Goal: Task Accomplishment & Management: Use online tool/utility

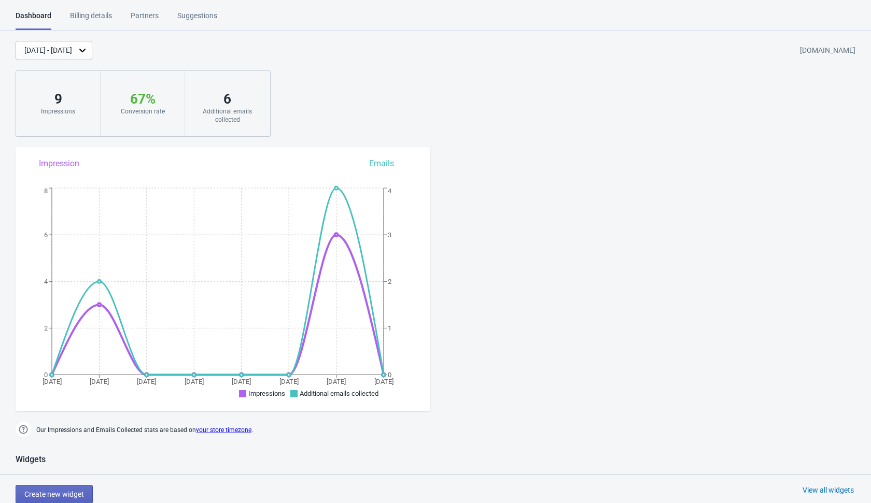
click at [354, 84] on div "Aug 20, 2025 - Aug 27, 2025 thirdparty-wheel-trials.myshopify.com 9 Impressions…" at bounding box center [435, 89] width 871 height 96
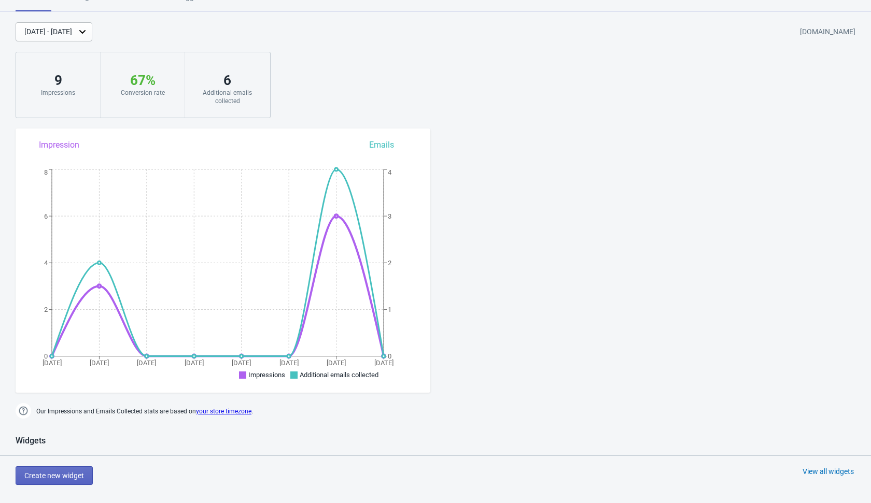
scroll to position [21, 0]
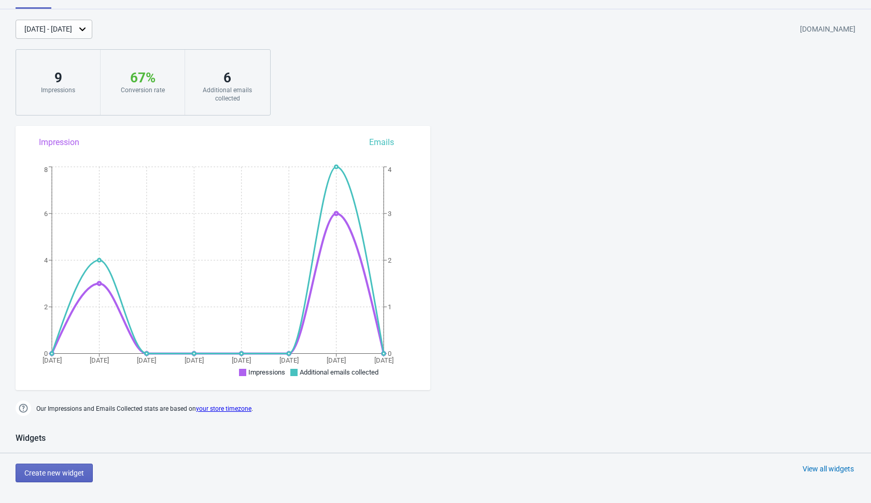
click at [218, 445] on div "Widgets" at bounding box center [435, 443] width 871 height 20
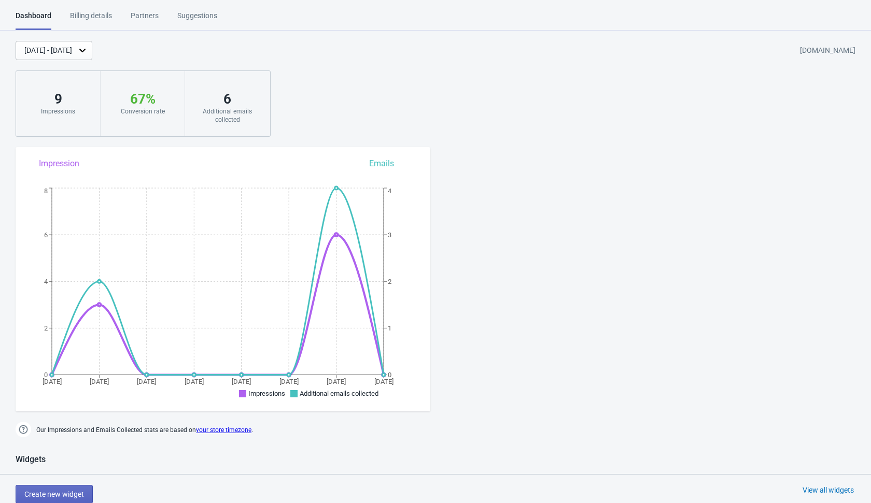
click at [354, 104] on div "Aug 20, 2025 - Aug 27, 2025 thirdparty-wheel-trials.myshopify.com 9 Impressions…" at bounding box center [435, 89] width 871 height 96
click at [348, 116] on div "Aug 20, 2025 - Aug 27, 2025 thirdparty-wheel-trials.myshopify.com 9 Impressions…" at bounding box center [435, 89] width 871 height 96
click at [374, 98] on div "Aug 20, 2025 - Aug 27, 2025 thirdparty-wheel-trials.myshopify.com 9 Impressions…" at bounding box center [435, 89] width 871 height 96
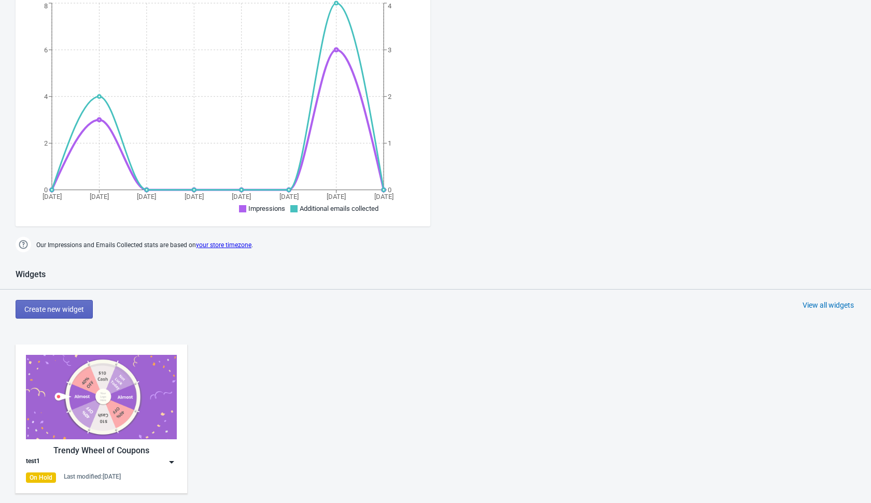
scroll to position [238, 0]
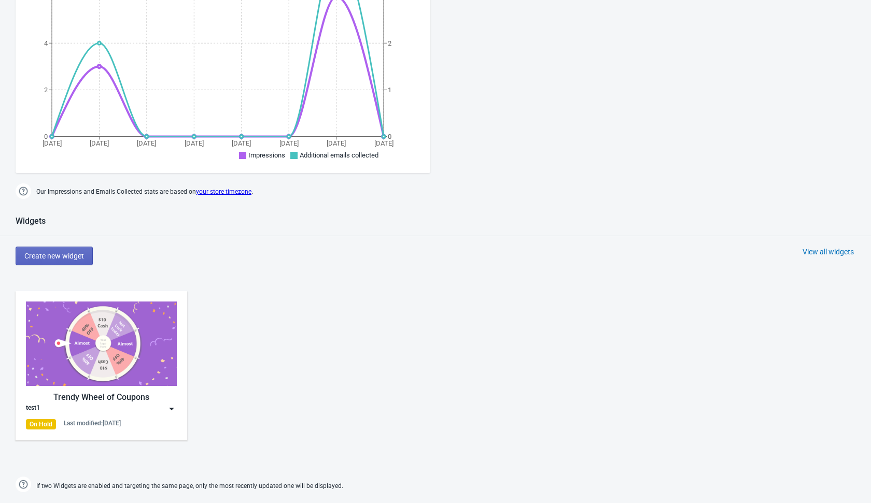
click at [264, 261] on div "Create new widget View all widgets" at bounding box center [443, 256] width 855 height 19
click at [74, 254] on span "Create new widget" at bounding box center [54, 256] width 60 height 8
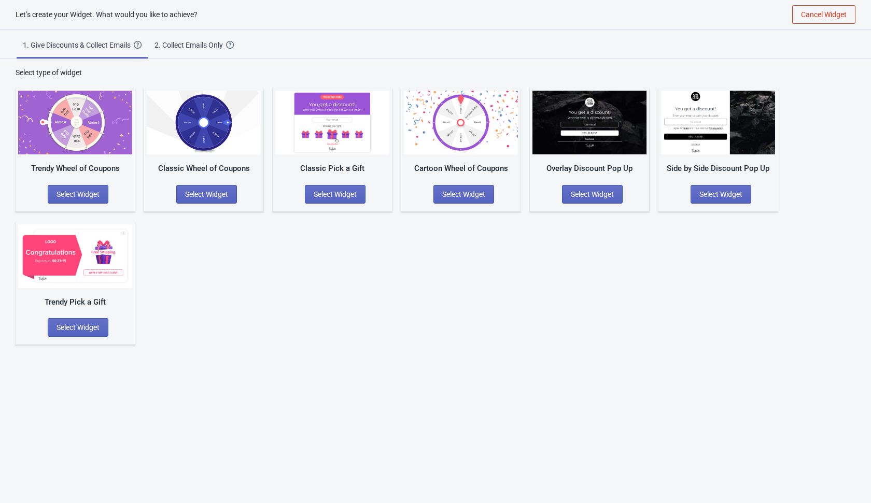
scroll to position [10, 0]
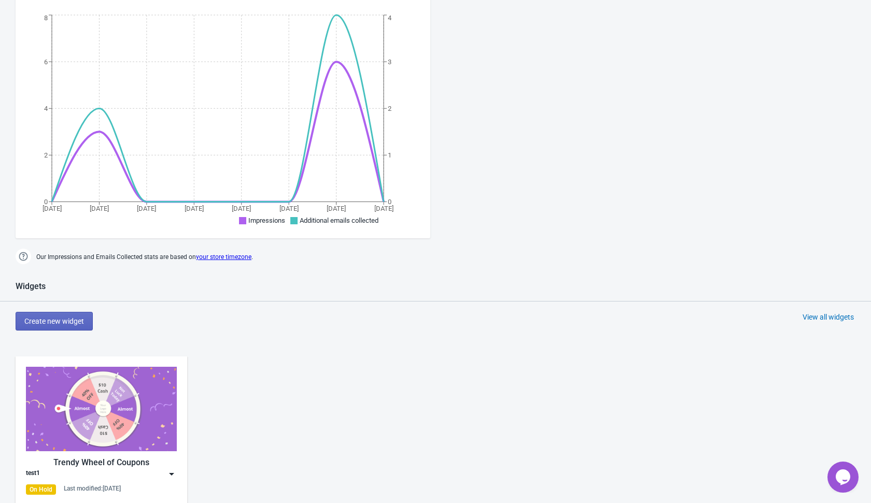
scroll to position [345, 0]
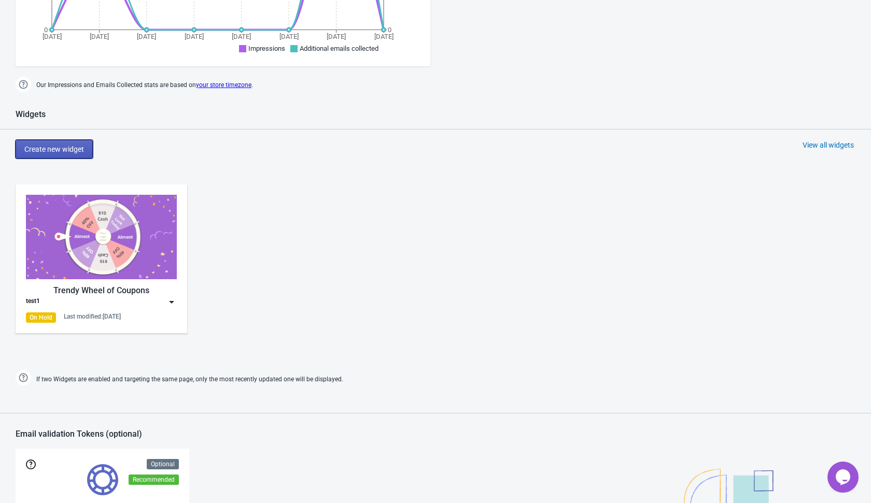
click at [91, 151] on button "Create new widget" at bounding box center [54, 149] width 77 height 19
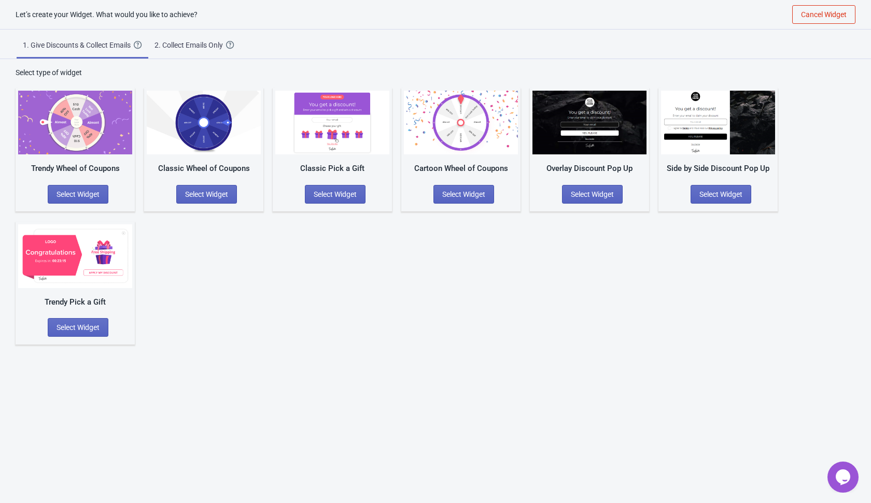
scroll to position [10, 0]
click at [474, 160] on div "Cartoon Wheel of Coupons Select Widget" at bounding box center [460, 149] width 119 height 123
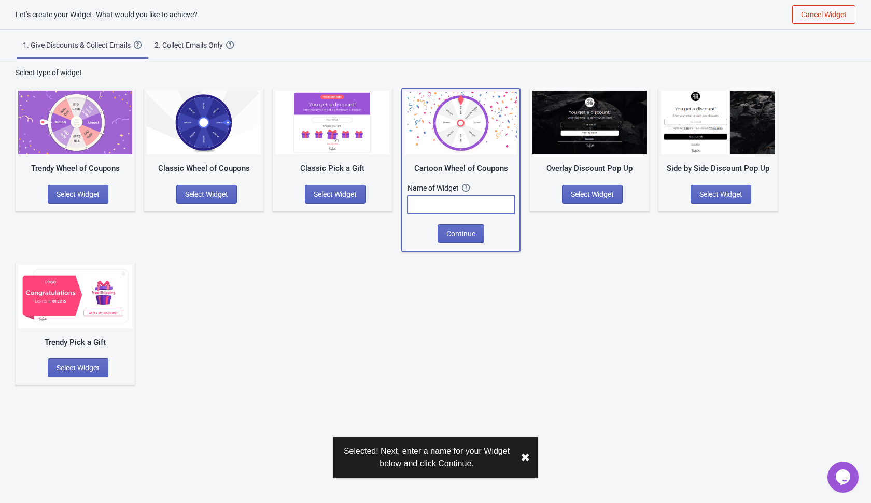
click at [468, 205] on input "text" at bounding box center [460, 204] width 107 height 19
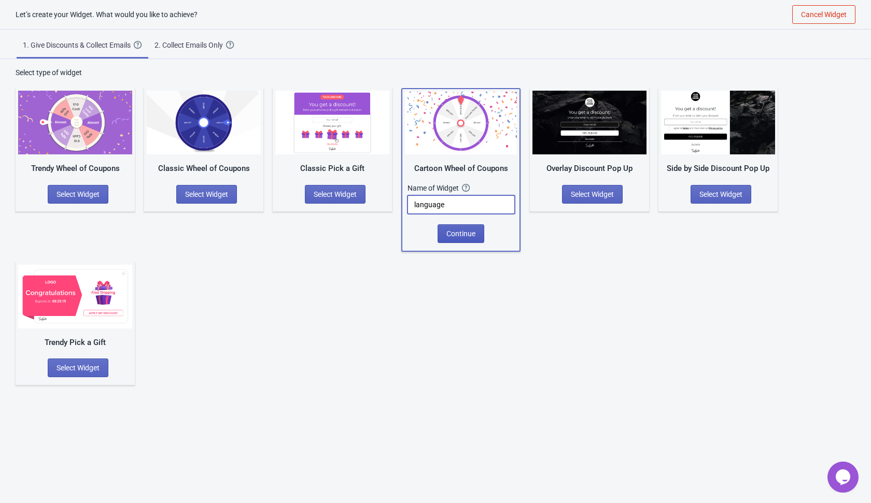
type input "language"
click at [467, 236] on span "Continue" at bounding box center [460, 234] width 29 height 8
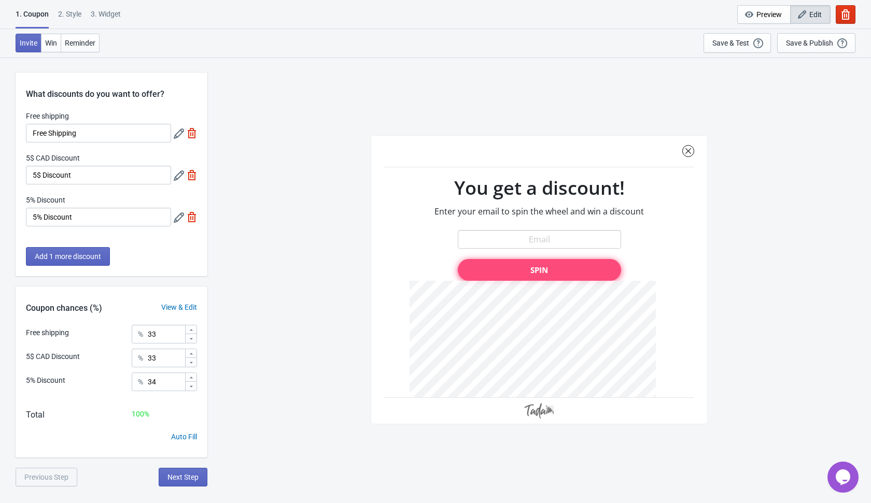
scroll to position [10, 0]
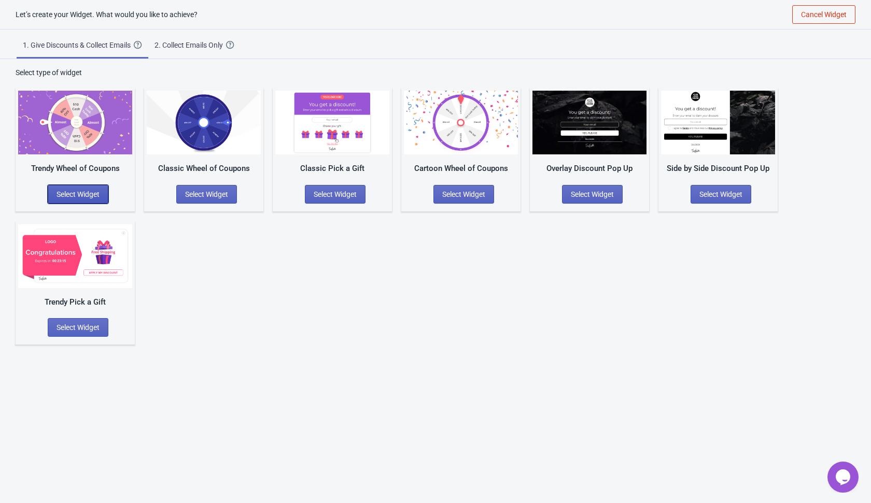
click at [86, 192] on span "Select Widget" at bounding box center [77, 194] width 43 height 8
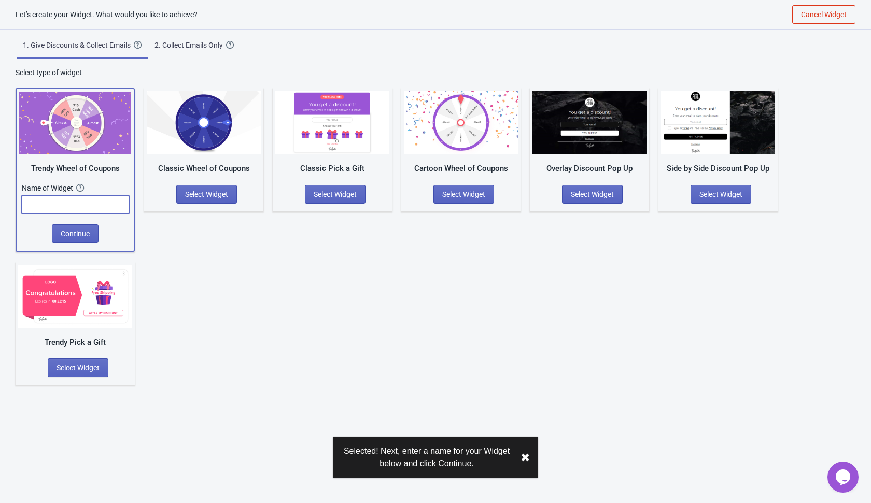
click at [87, 203] on input "text" at bounding box center [75, 204] width 107 height 19
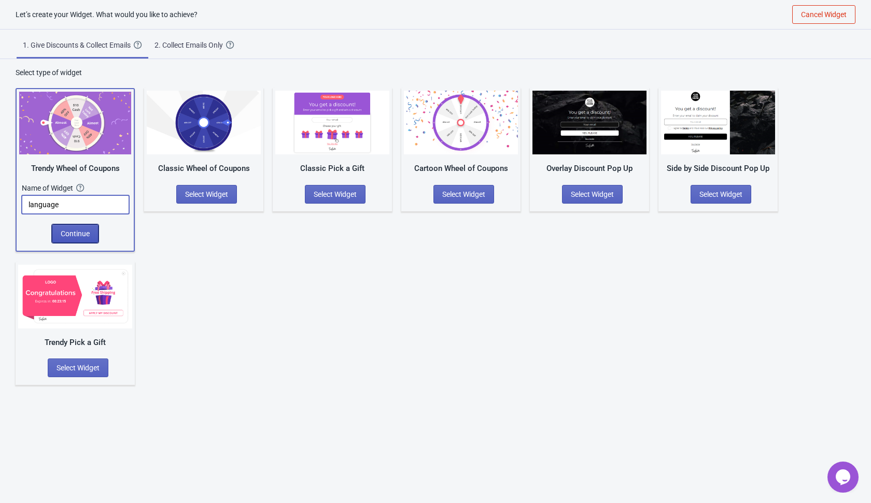
click at [82, 231] on span "Continue" at bounding box center [75, 234] width 29 height 8
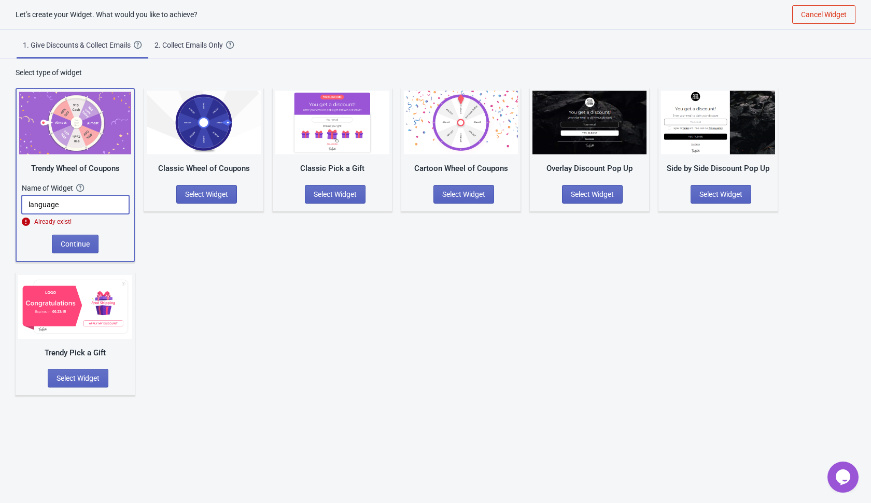
click at [97, 207] on input "language" at bounding box center [75, 204] width 107 height 19
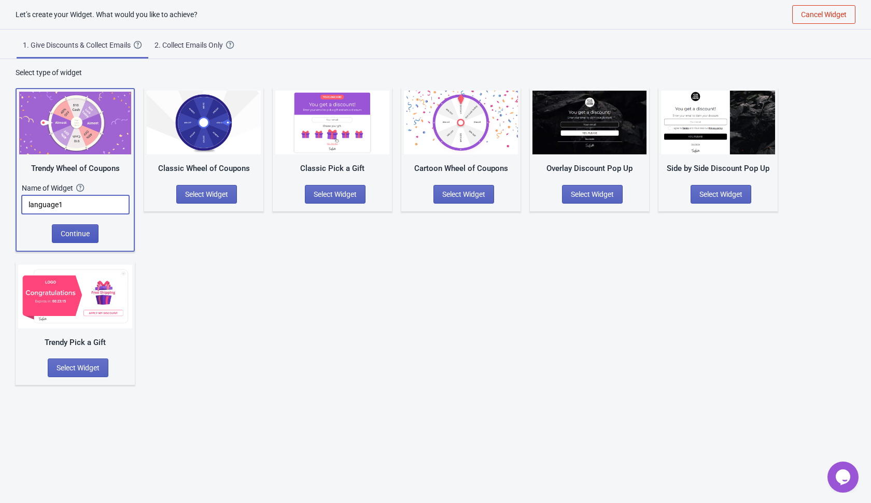
type input "language1"
click at [85, 231] on span "Continue" at bounding box center [75, 234] width 29 height 8
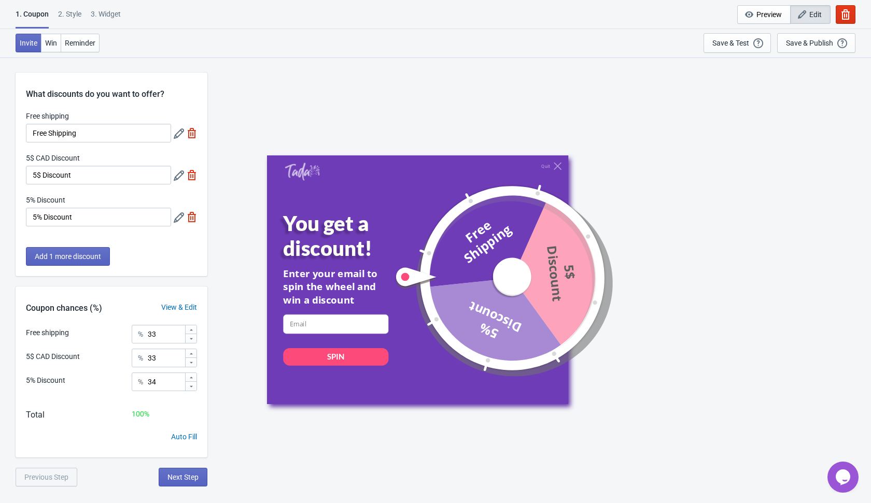
scroll to position [10, 0]
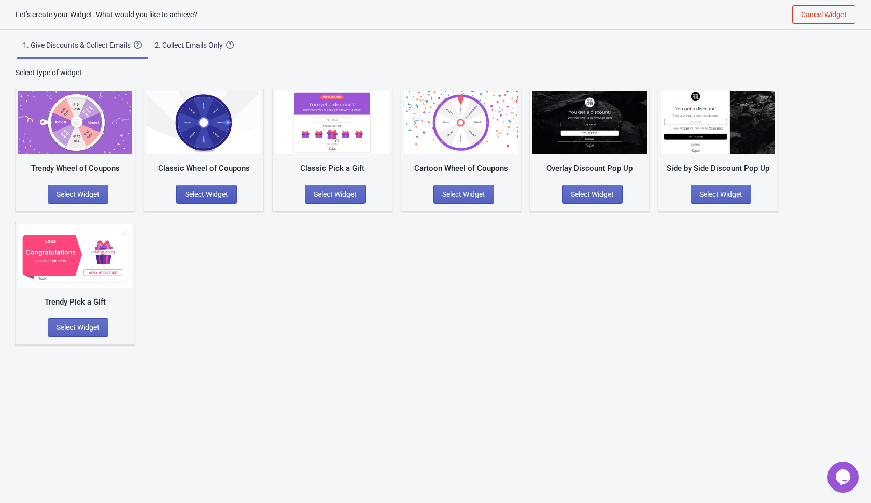
click at [212, 194] on span "Select Widget" at bounding box center [206, 194] width 43 height 8
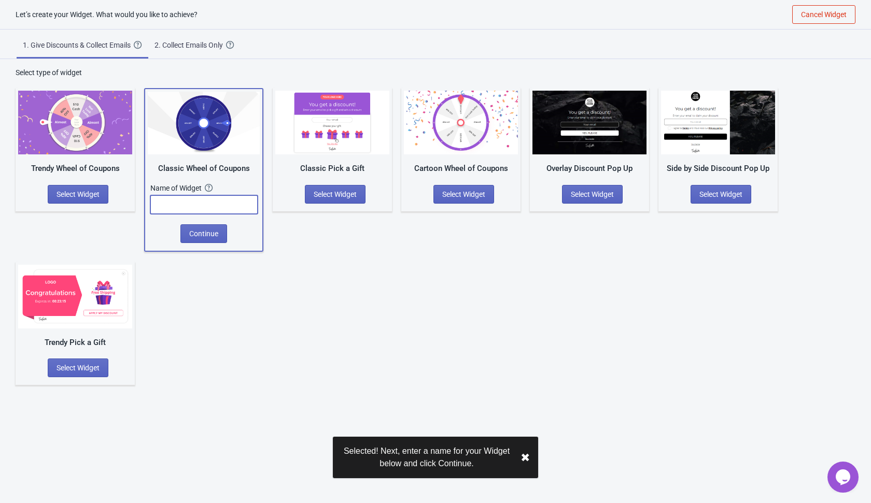
click at [222, 209] on input "text" at bounding box center [203, 204] width 107 height 19
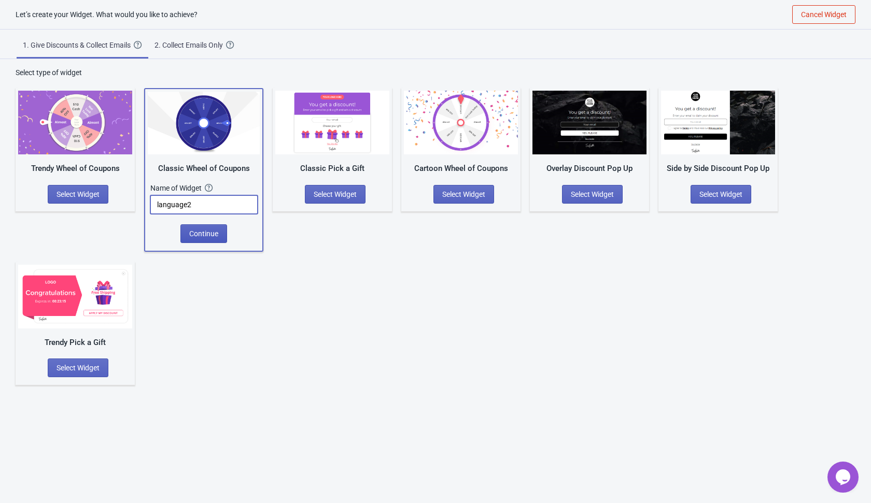
type input "language2"
click at [214, 233] on span "Continue" at bounding box center [203, 234] width 29 height 8
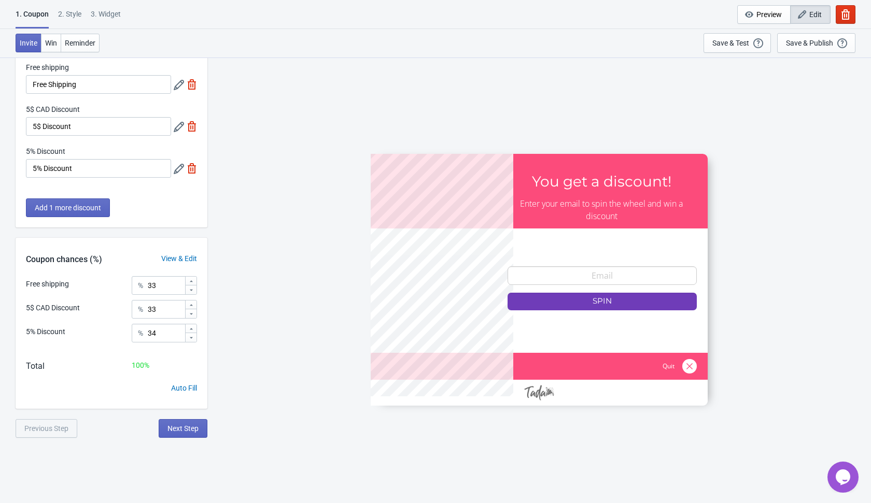
scroll to position [57, 0]
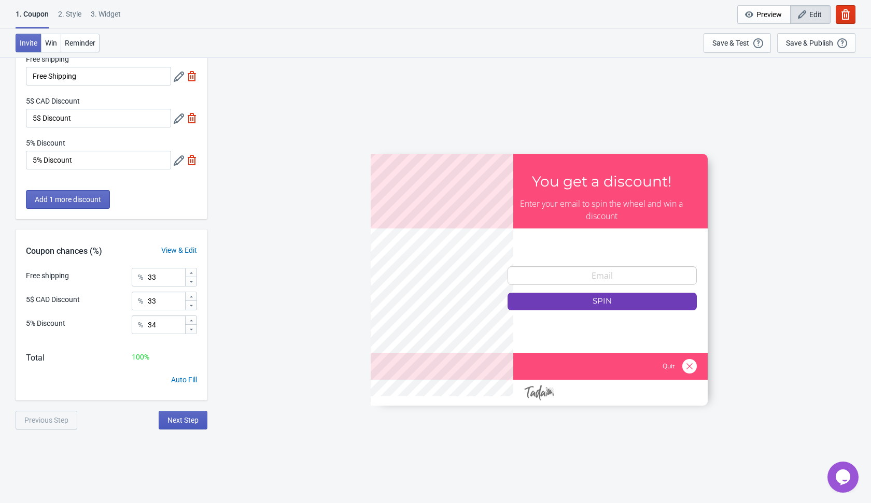
click at [190, 418] on span "Next Step" at bounding box center [182, 420] width 31 height 8
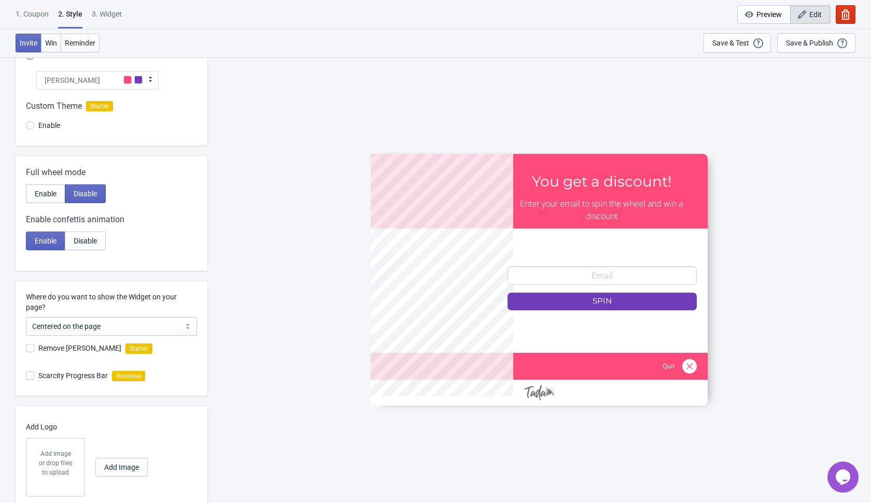
scroll to position [137, 0]
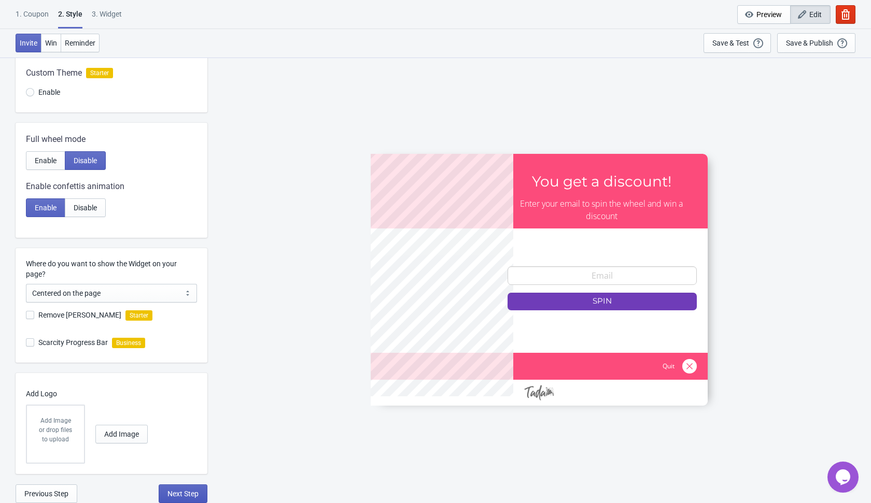
click at [181, 492] on span "Next Step" at bounding box center [182, 494] width 31 height 8
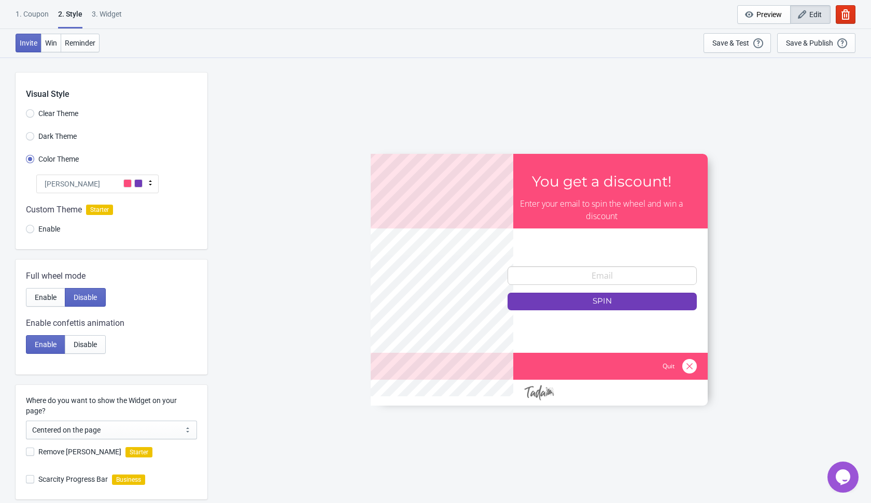
select select "once"
select select "1"
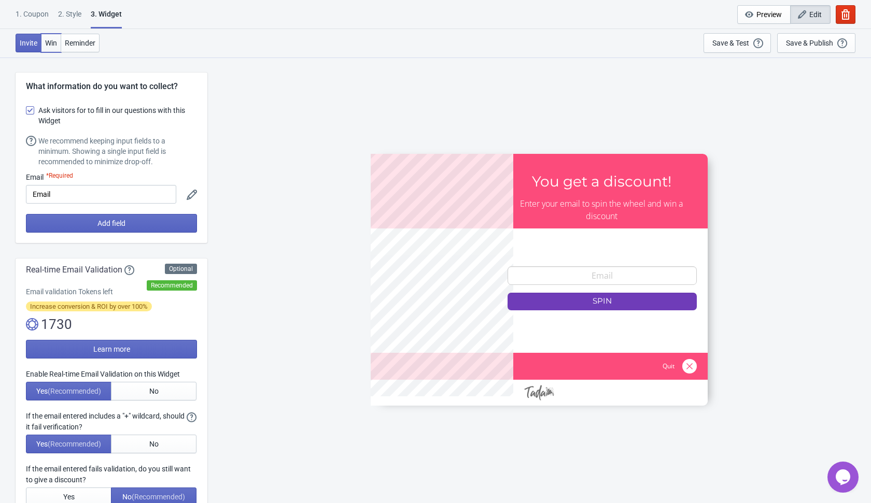
click at [51, 39] on span "Win" at bounding box center [51, 43] width 12 height 8
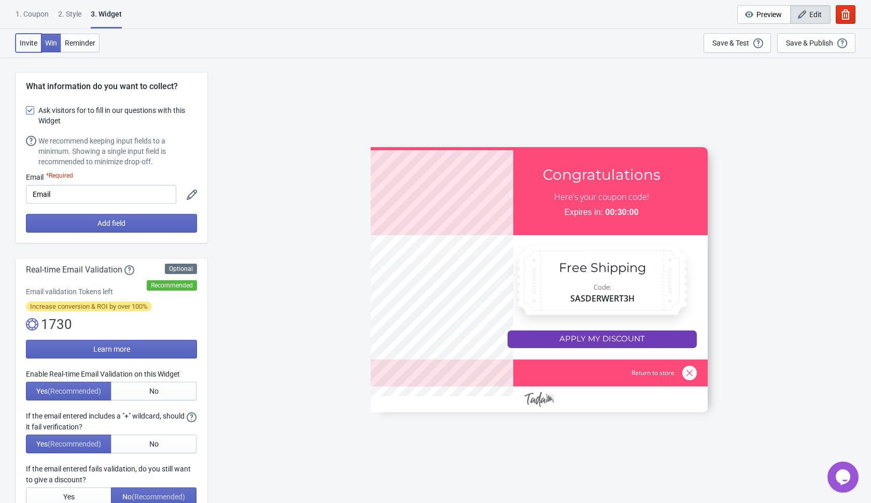
click at [33, 40] on span "Invite" at bounding box center [29, 43] width 18 height 8
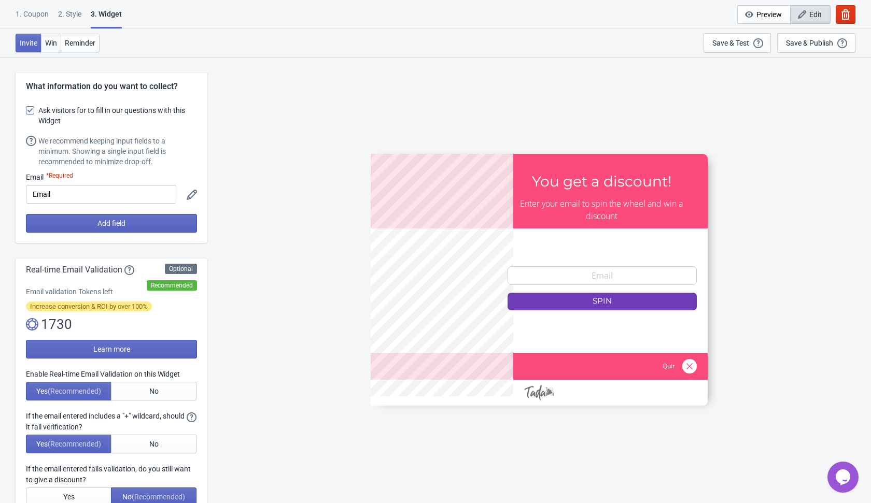
click at [45, 41] on span "Win" at bounding box center [51, 43] width 12 height 8
